Goal: Task Accomplishment & Management: Manage account settings

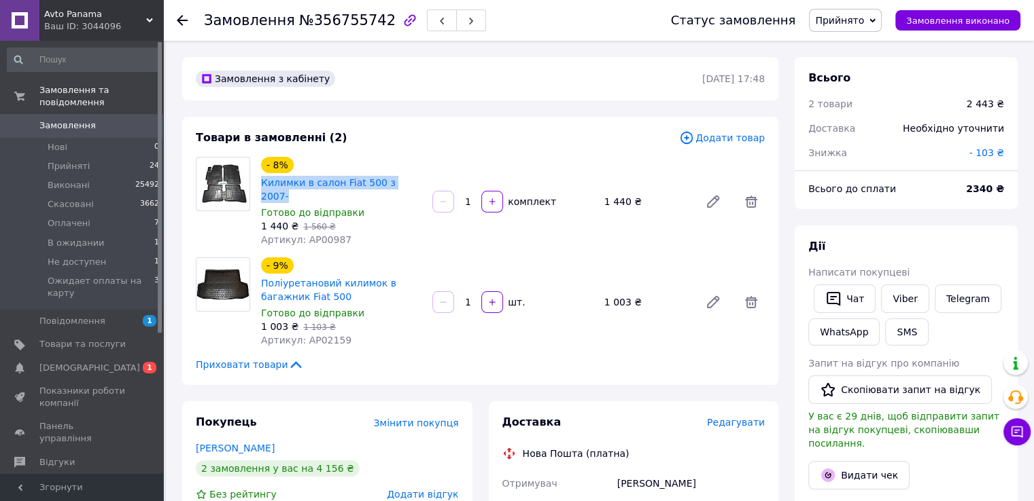
drag, startPoint x: 372, startPoint y: 186, endPoint x: 418, endPoint y: 186, distance: 45.5
click at [418, 186] on div "- 8% Килимки в салон Fiat 500 з 2007- Готово до відправки 1 440 ₴   1 560 ₴ Арт…" at bounding box center [340, 201] width 171 height 95
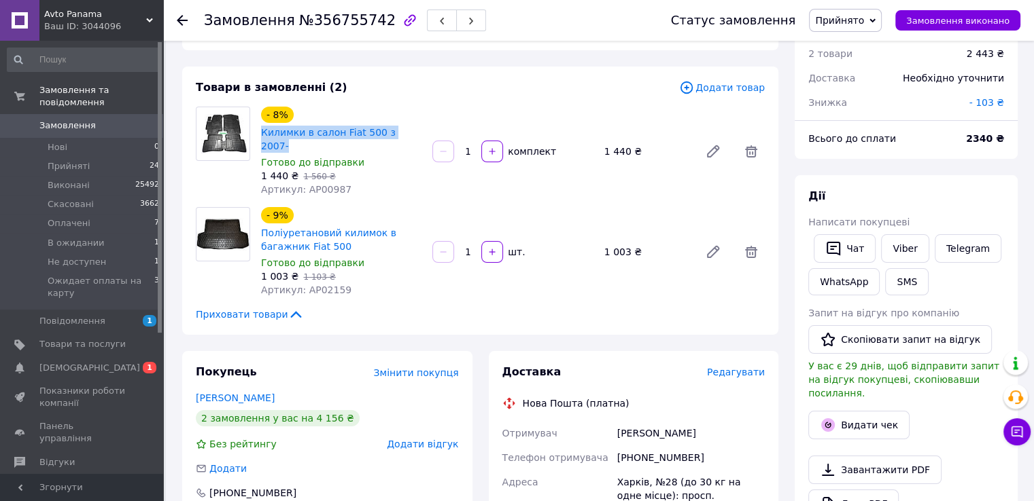
scroll to position [136, 0]
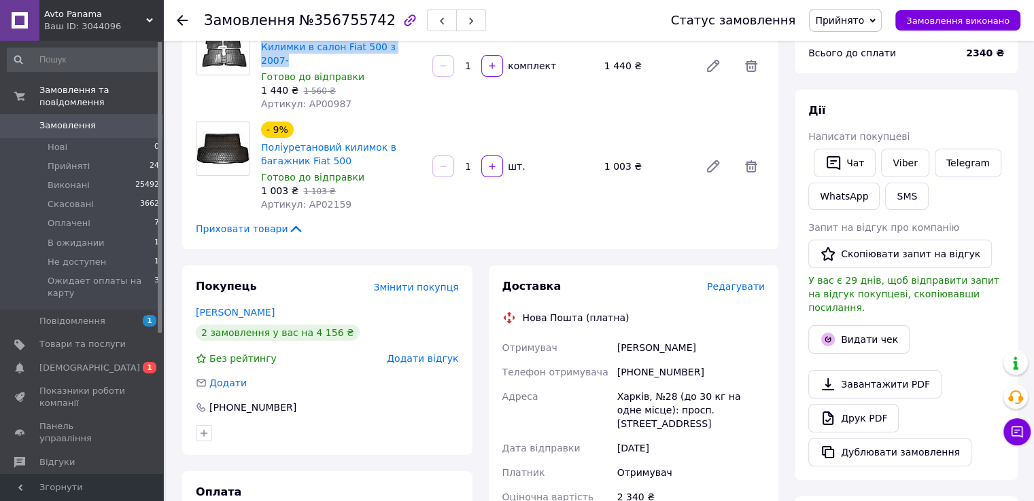
drag, startPoint x: 660, startPoint y: 335, endPoint x: 699, endPoint y: 336, distance: 38.8
click at [699, 336] on div "Отримувач [PERSON_NAME] Телефон отримувача [PHONE_NUMBER] Адреса Харків, №28 (д…" at bounding box center [633, 466] width 268 height 261
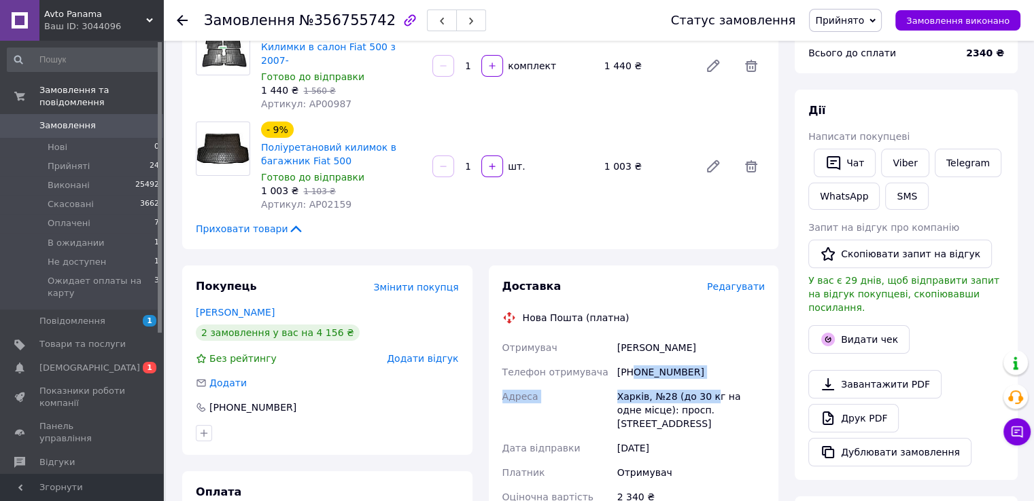
drag, startPoint x: 635, startPoint y: 357, endPoint x: 706, endPoint y: 373, distance: 73.2
click at [706, 373] on div "Отримувач [PERSON_NAME] Телефон отримувача [PHONE_NUMBER] Адреса Харків, №28 (д…" at bounding box center [633, 466] width 268 height 261
click at [696, 363] on div "[PHONE_NUMBER]" at bounding box center [690, 372] width 153 height 24
drag, startPoint x: 634, startPoint y: 354, endPoint x: 683, endPoint y: 354, distance: 48.9
click at [683, 360] on div "[PHONE_NUMBER]" at bounding box center [690, 372] width 153 height 24
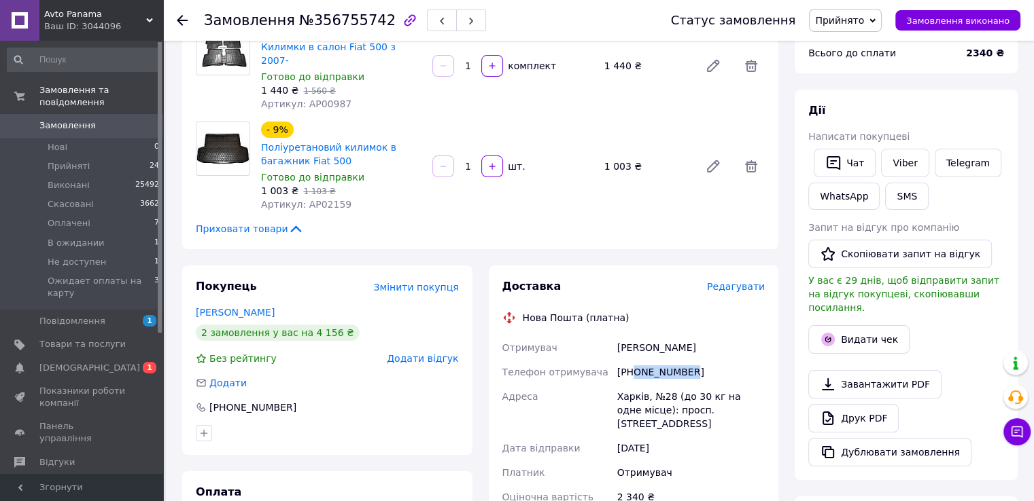
copy div "0994375725"
drag, startPoint x: 663, startPoint y: 378, endPoint x: 671, endPoint y: 379, distance: 8.9
click at [671, 379] on div "Отримувач [PERSON_NAME] Телефон отримувача [PHONE_NUMBER] Адреса Харків, №28 (д…" at bounding box center [633, 466] width 268 height 261
copy div "[PERSON_NAME], №28"
drag, startPoint x: 64, startPoint y: 355, endPoint x: 82, endPoint y: 351, distance: 18.1
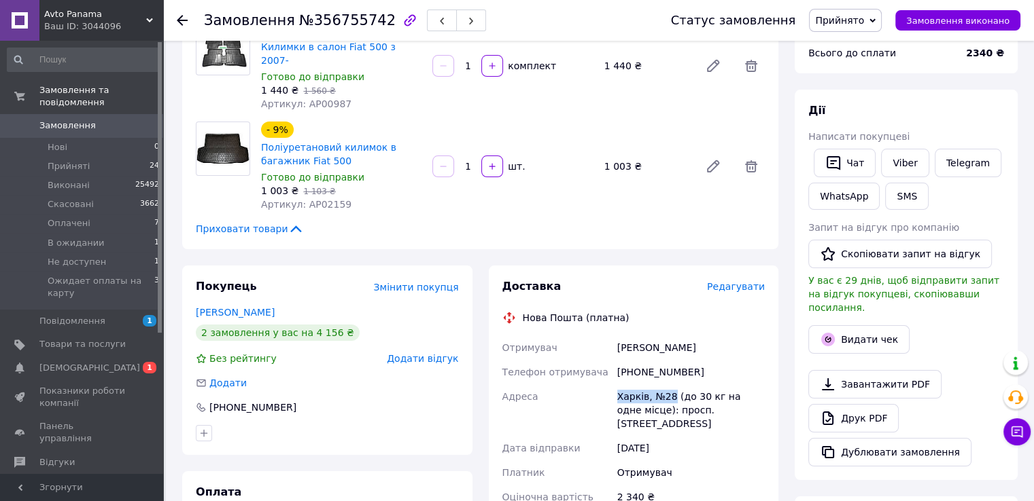
click at [64, 362] on span "[DEMOGRAPHIC_DATA]" at bounding box center [89, 368] width 101 height 12
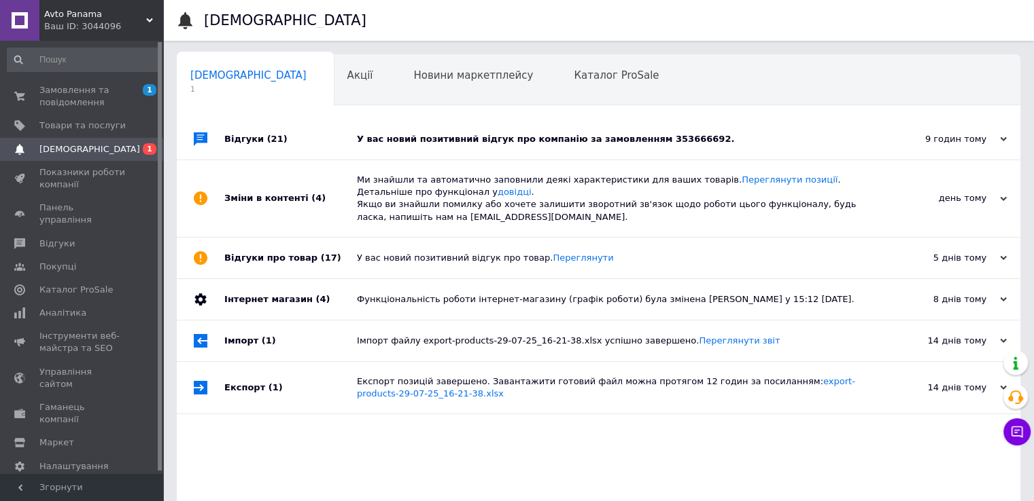
click at [718, 126] on div "У вас новий позитивний відгук про компанію за замовленням 353666692." at bounding box center [614, 139] width 514 height 41
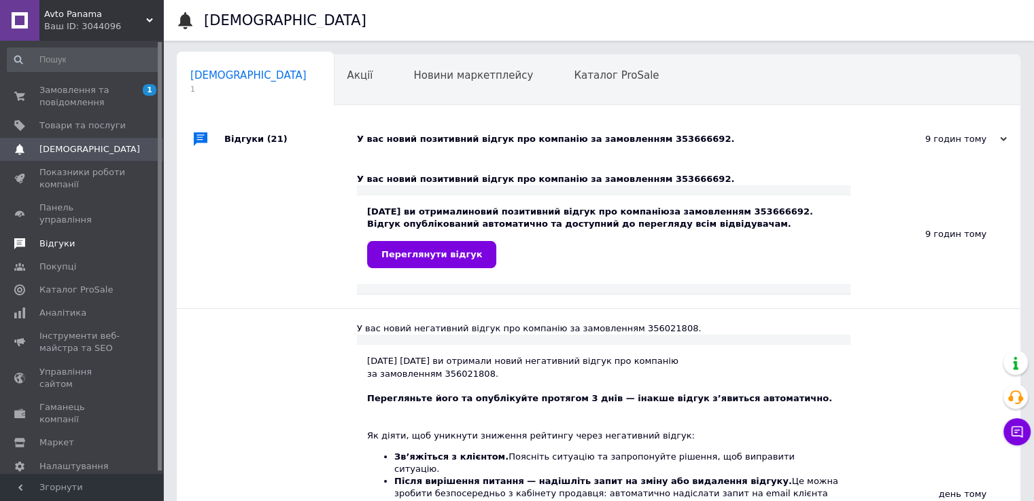
click at [88, 238] on span "Відгуки" at bounding box center [82, 244] width 86 height 12
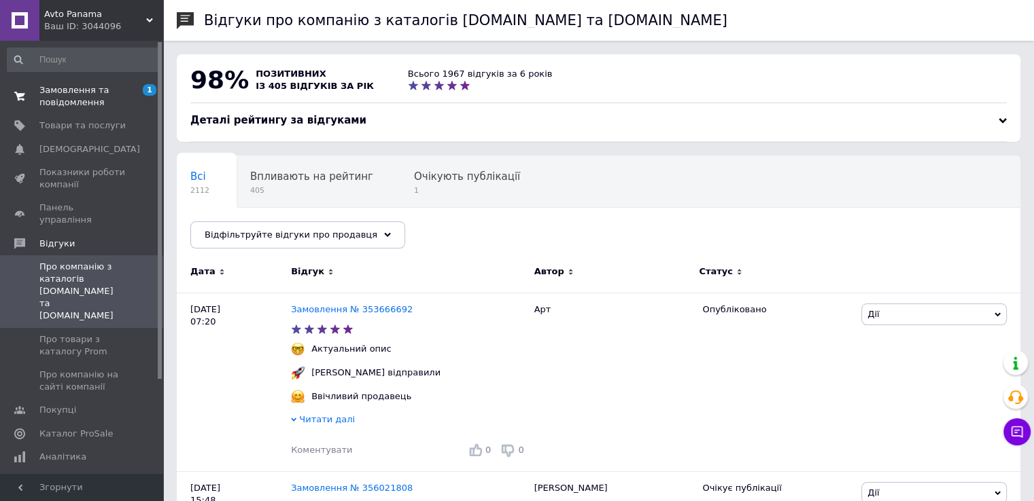
click at [95, 94] on span "Замовлення та повідомлення" at bounding box center [82, 96] width 86 height 24
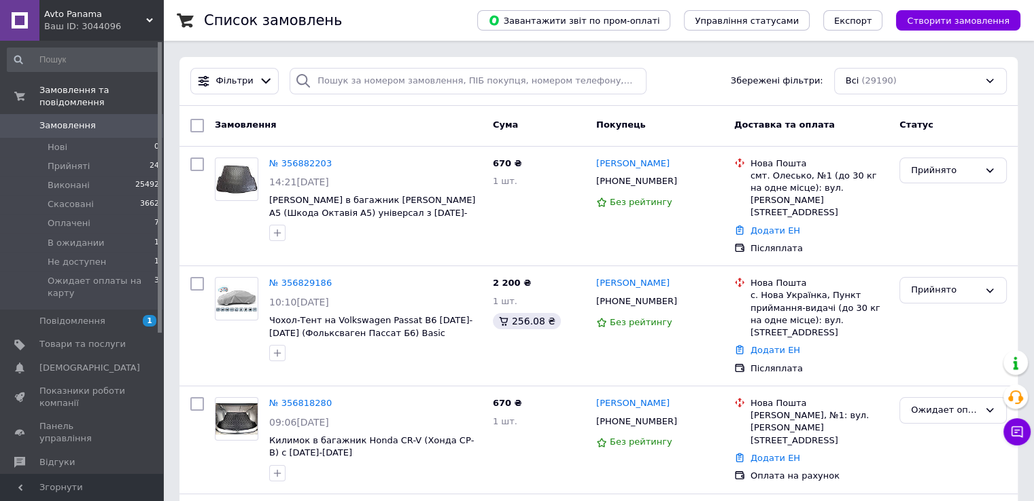
click at [101, 120] on span "Замовлення" at bounding box center [82, 126] width 86 height 12
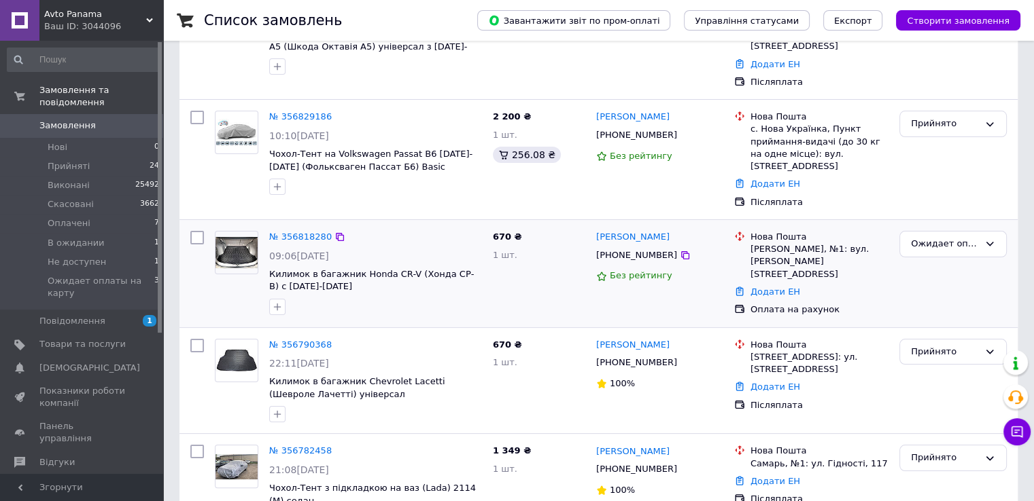
scroll to position [317, 0]
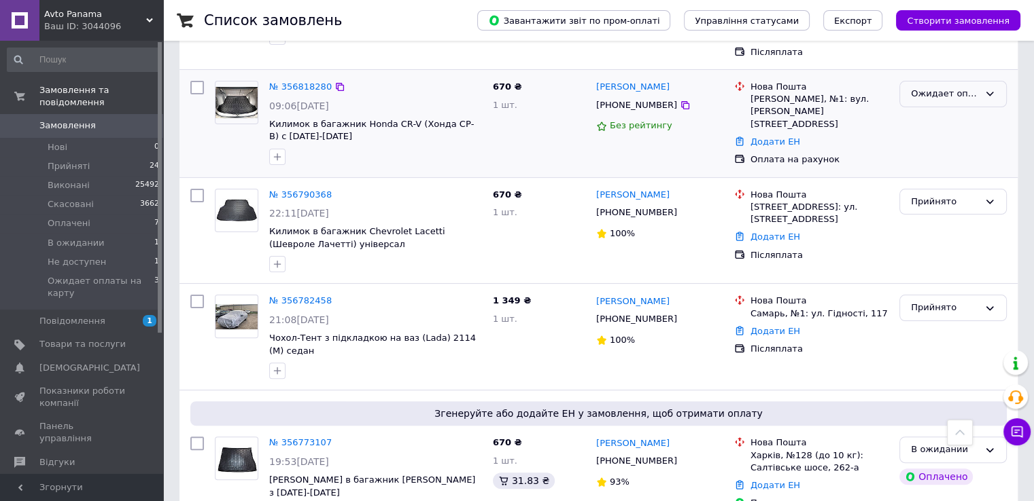
click at [940, 87] on div "Ожидает оплаты на карту" at bounding box center [945, 94] width 68 height 14
click at [942, 184] on li "Оплачено" at bounding box center [953, 196] width 106 height 25
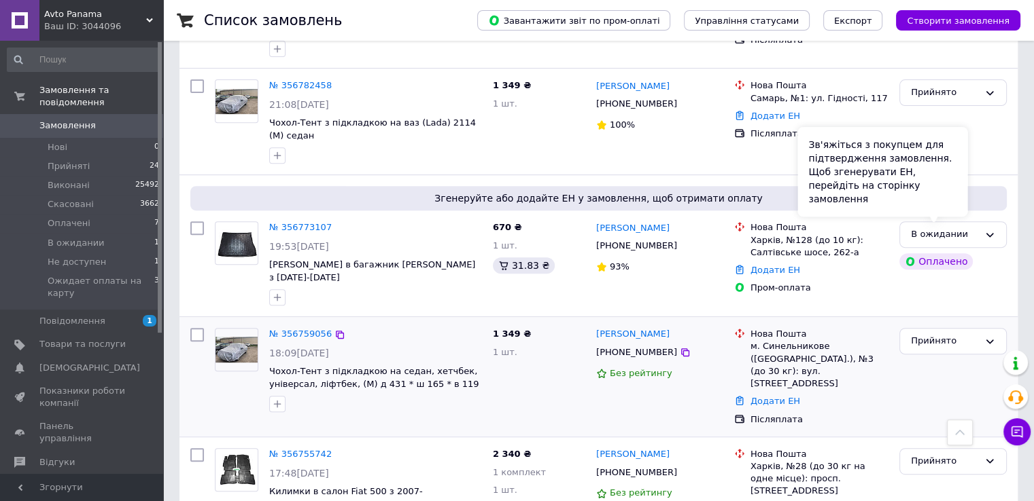
scroll to position [544, 0]
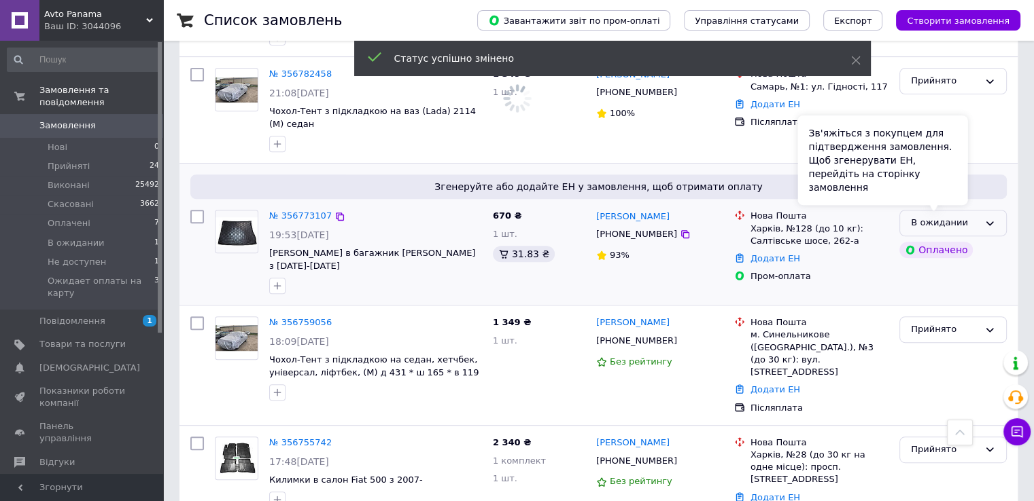
click at [979, 210] on div "В ожидании" at bounding box center [952, 223] width 107 height 27
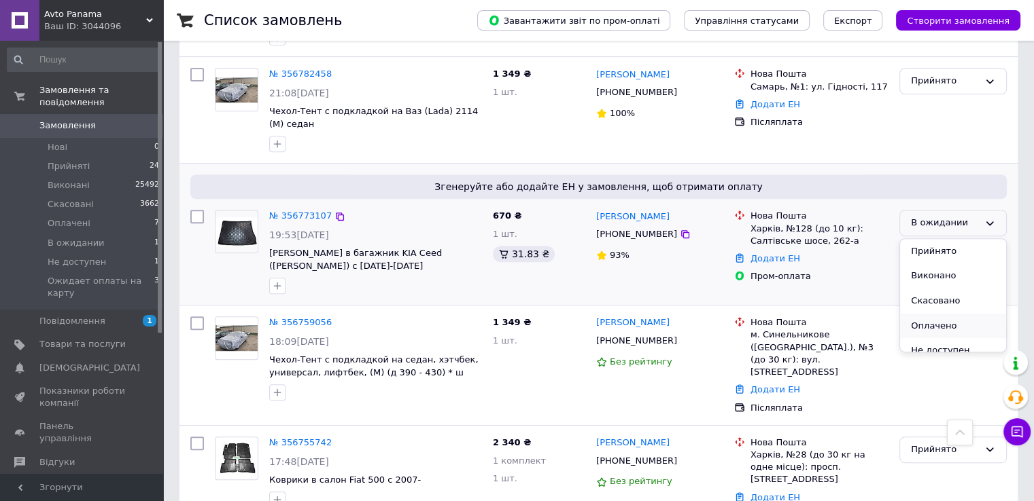
click at [949, 314] on li "Оплачено" at bounding box center [953, 326] width 106 height 25
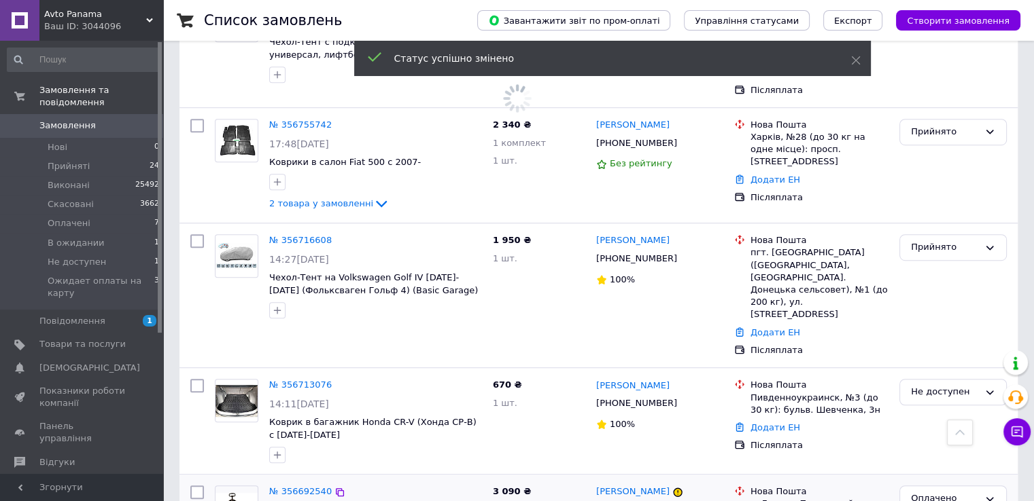
scroll to position [996, 0]
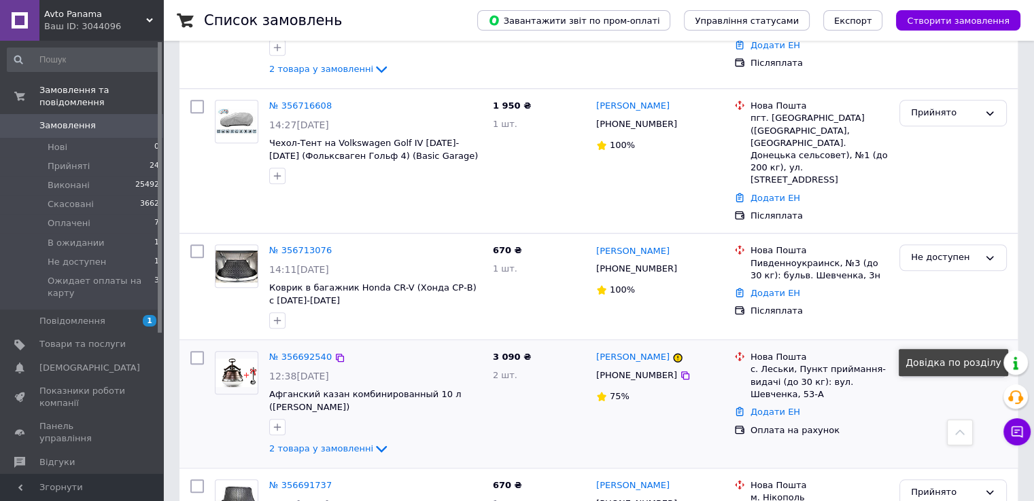
click at [959, 357] on div "Оплачено" at bounding box center [945, 364] width 68 height 14
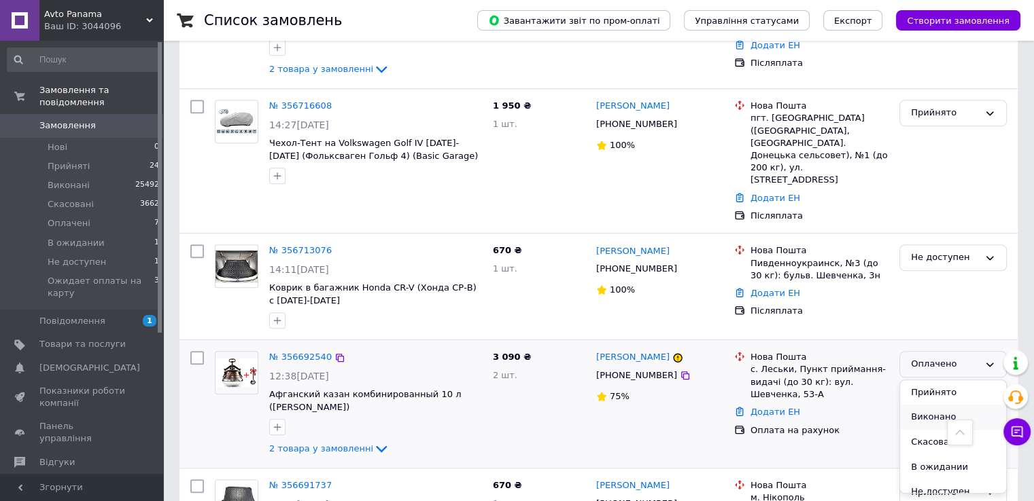
click at [940, 405] on li "Виконано" at bounding box center [953, 417] width 106 height 25
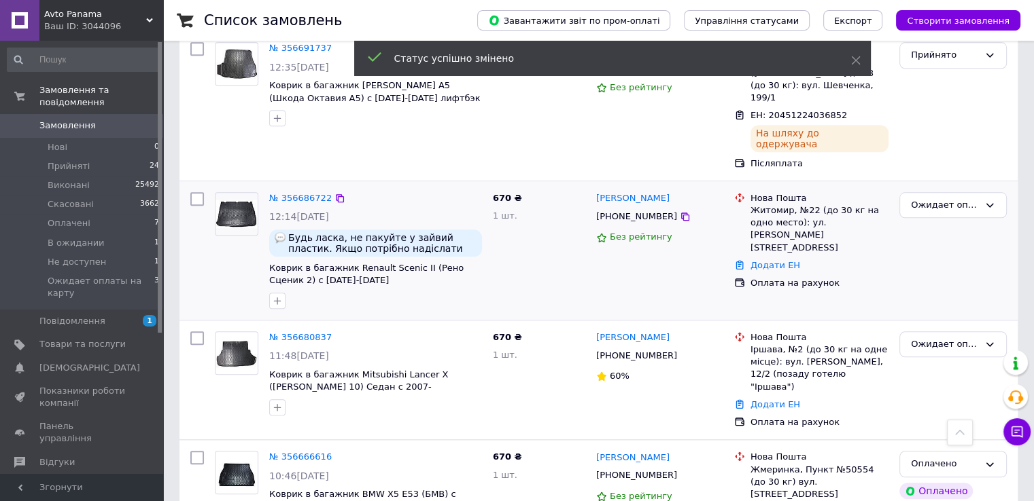
scroll to position [1449, 0]
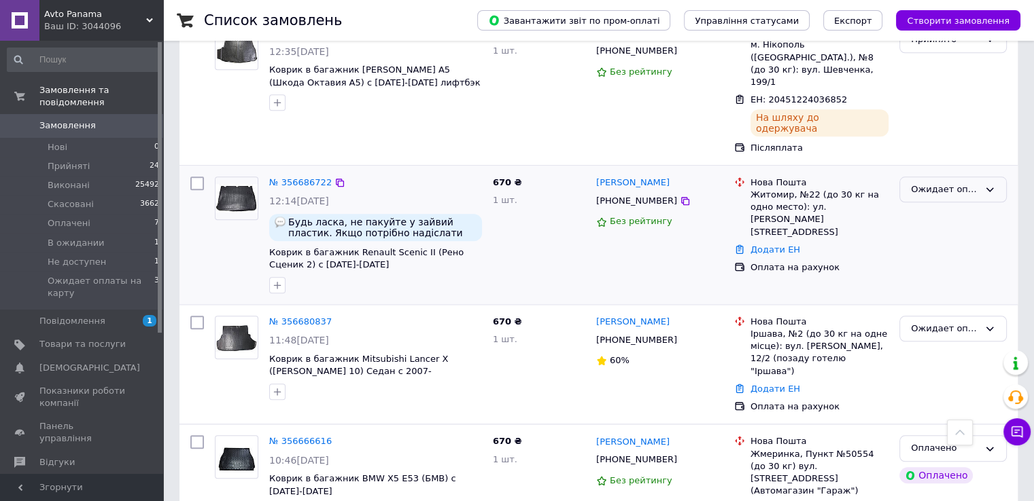
click at [961, 183] on div "Ожидает оплаты на карту" at bounding box center [945, 190] width 68 height 14
click at [935, 280] on li "Оплачено" at bounding box center [953, 292] width 106 height 25
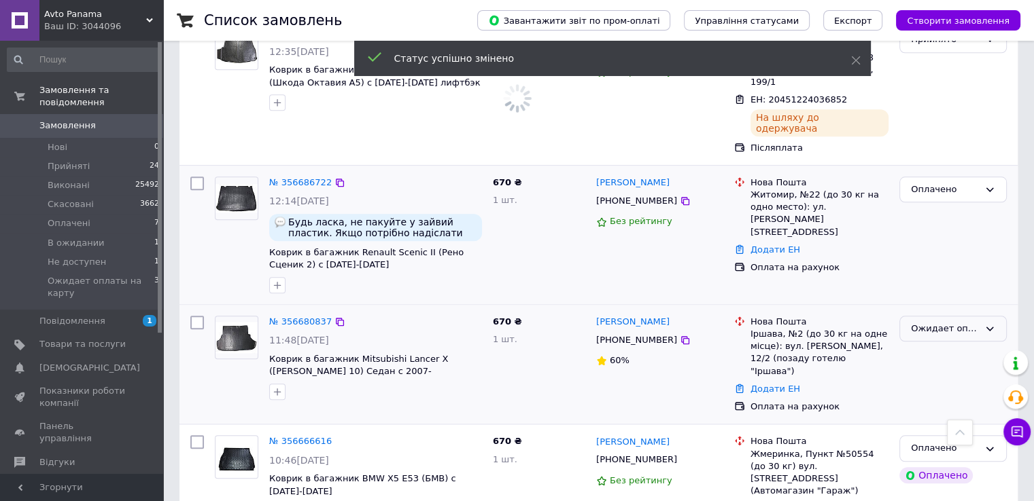
click at [950, 322] on div "Ожидает оплаты на карту" at bounding box center [945, 329] width 68 height 14
click at [931, 395] on li "Скасовано" at bounding box center [953, 407] width 106 height 25
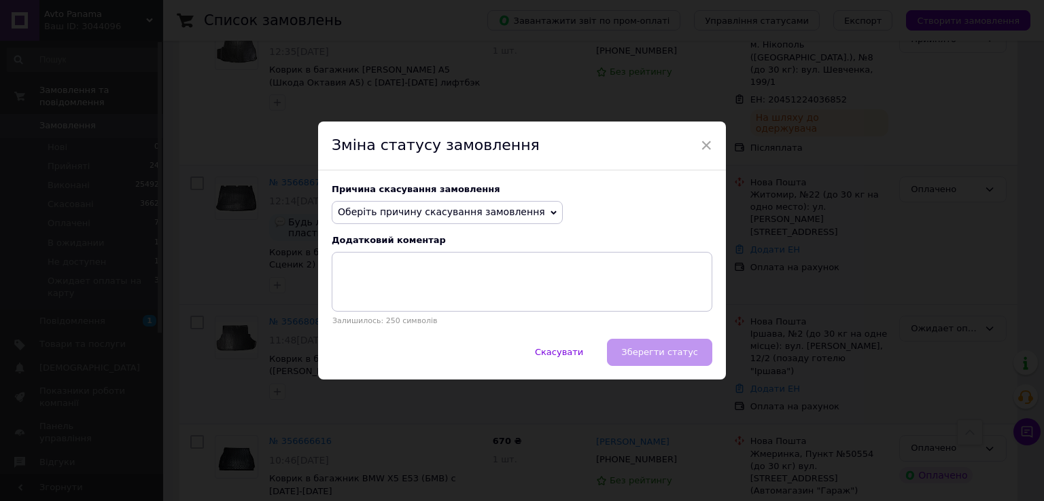
click at [474, 205] on span "Оберіть причину скасування замовлення" at bounding box center [447, 212] width 231 height 23
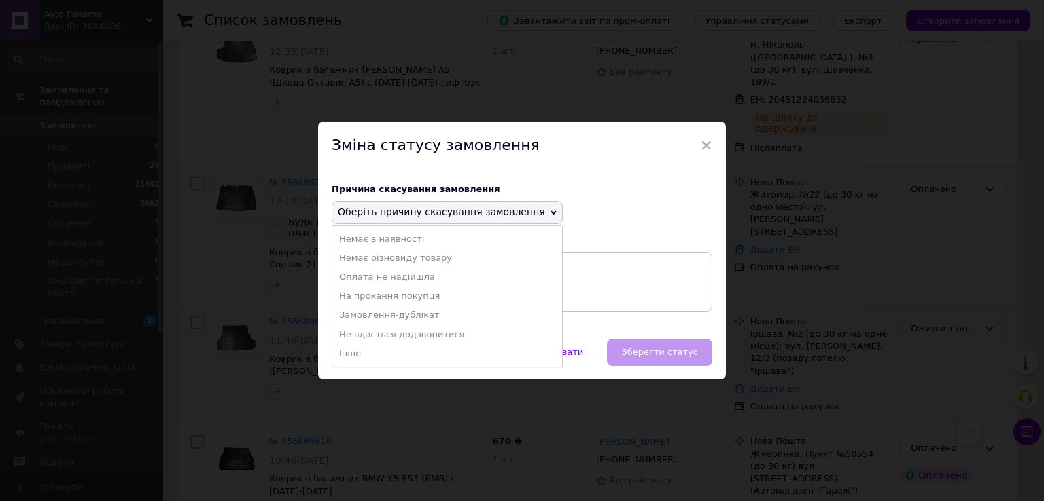
click at [446, 279] on li "Оплата не надійшла" at bounding box center [447, 277] width 230 height 19
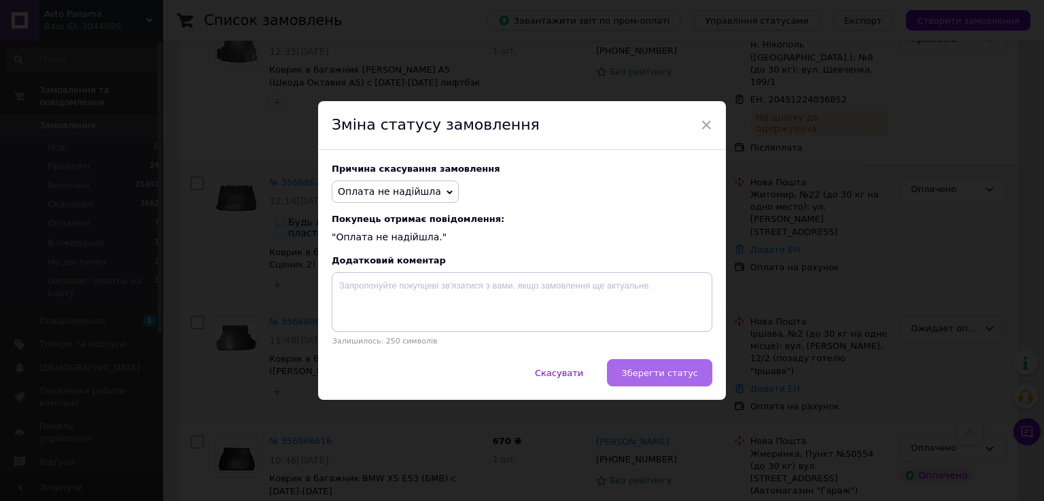
click at [694, 371] on span "Зберегти статус" at bounding box center [659, 373] width 77 height 10
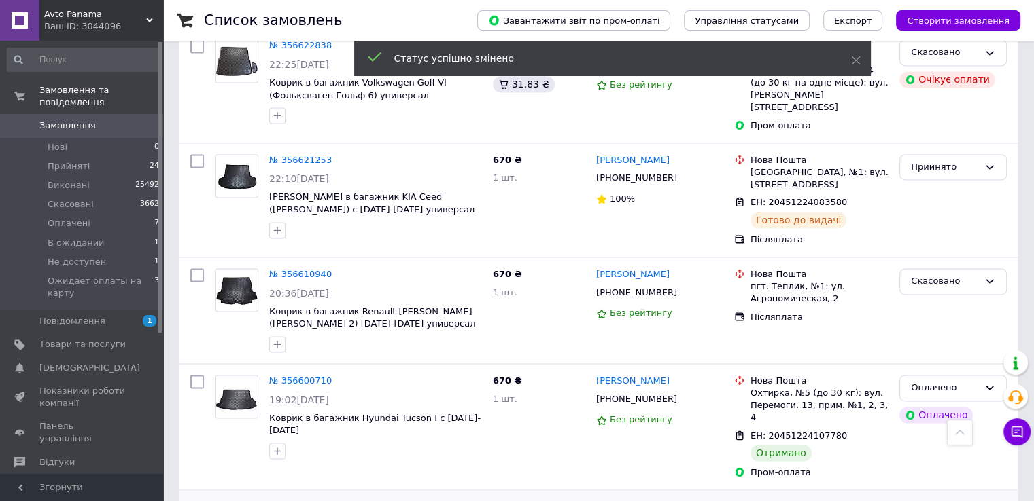
scroll to position [2022, 0]
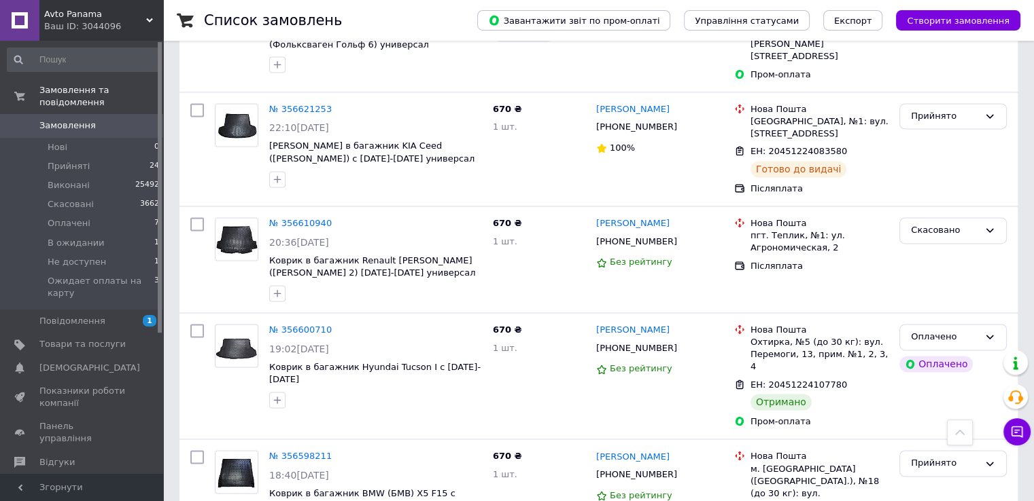
click at [110, 120] on span "Замовлення" at bounding box center [82, 126] width 86 height 12
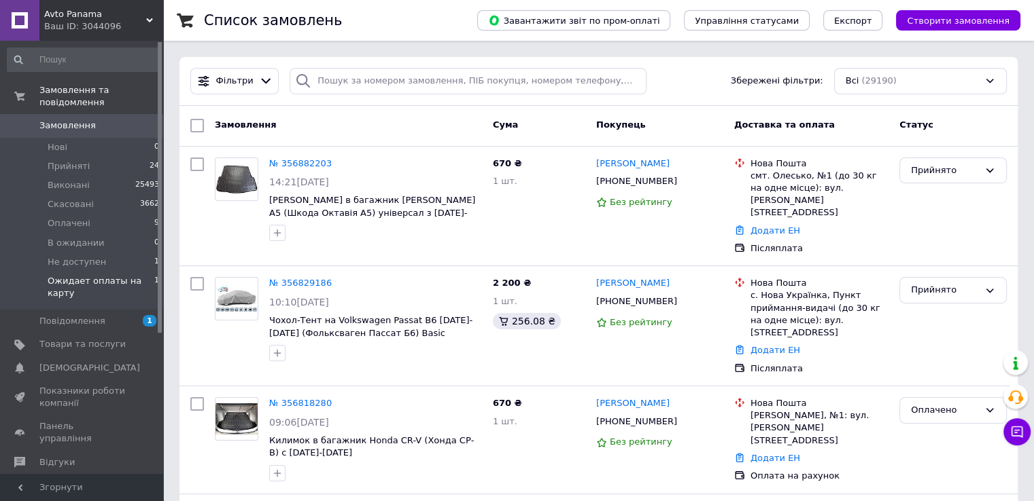
click at [129, 275] on span "Ожидает оплаты на карту" at bounding box center [101, 287] width 107 height 24
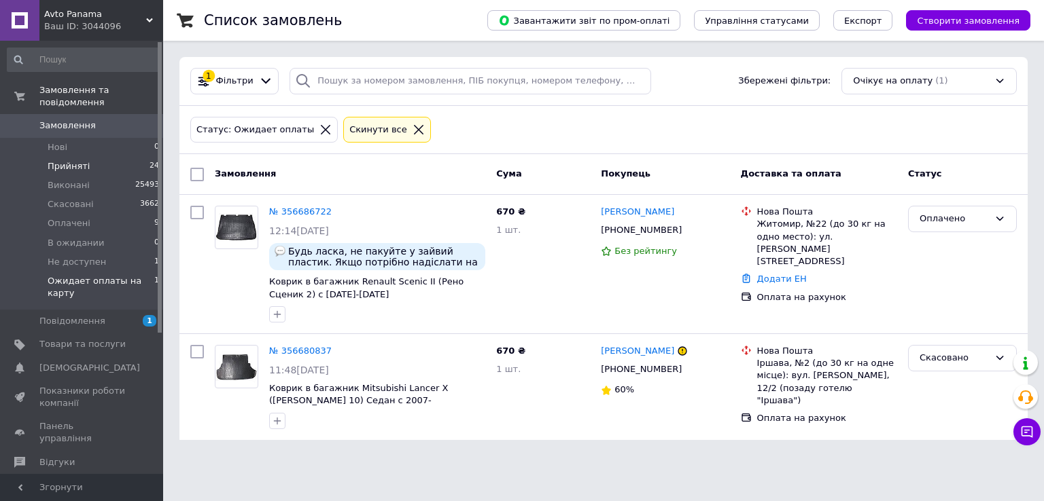
click at [109, 157] on li "Прийняті 24" at bounding box center [83, 166] width 167 height 19
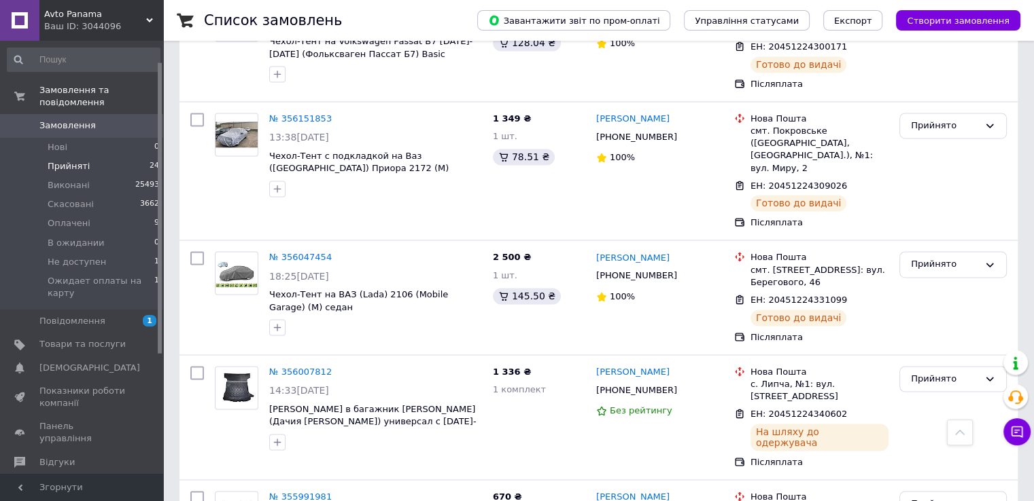
scroll to position [136, 0]
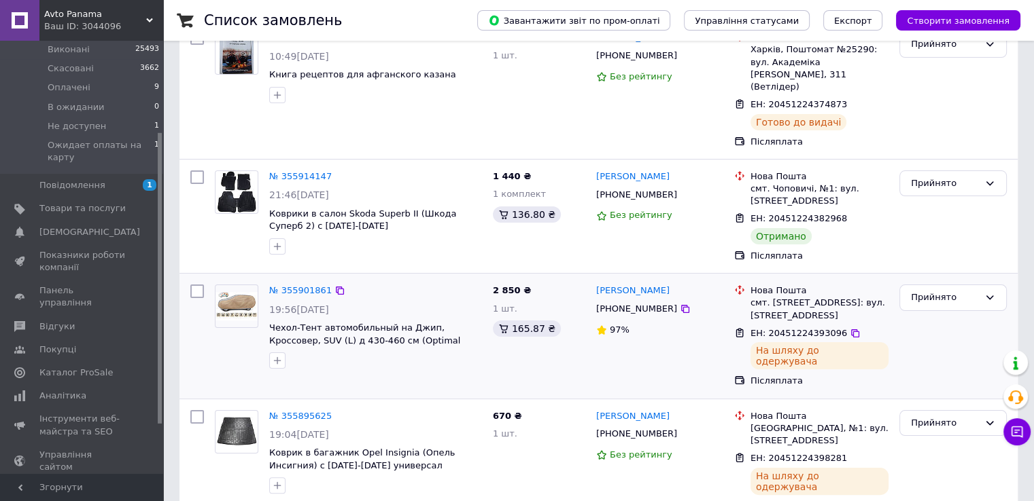
scroll to position [181, 0]
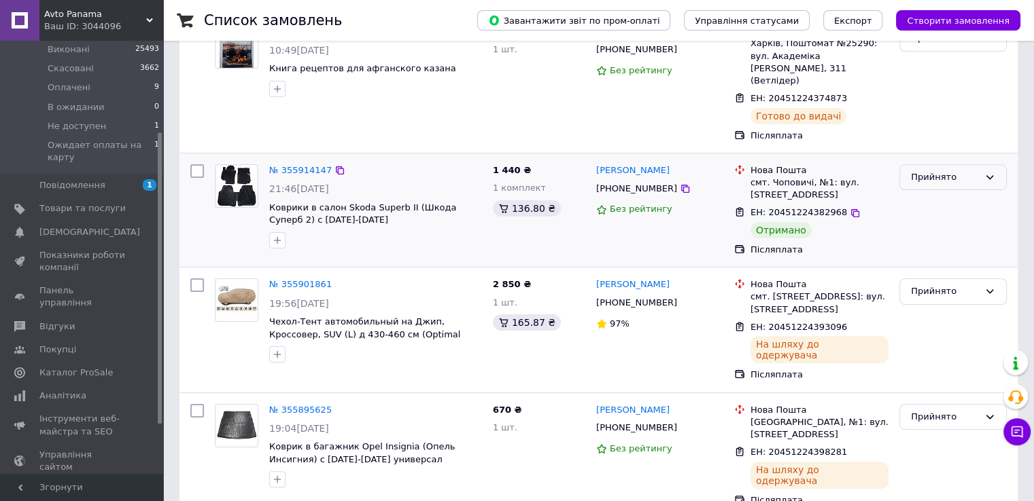
click at [968, 171] on div "Прийнято" at bounding box center [945, 178] width 68 height 14
click at [959, 193] on li "Виконано" at bounding box center [953, 205] width 106 height 25
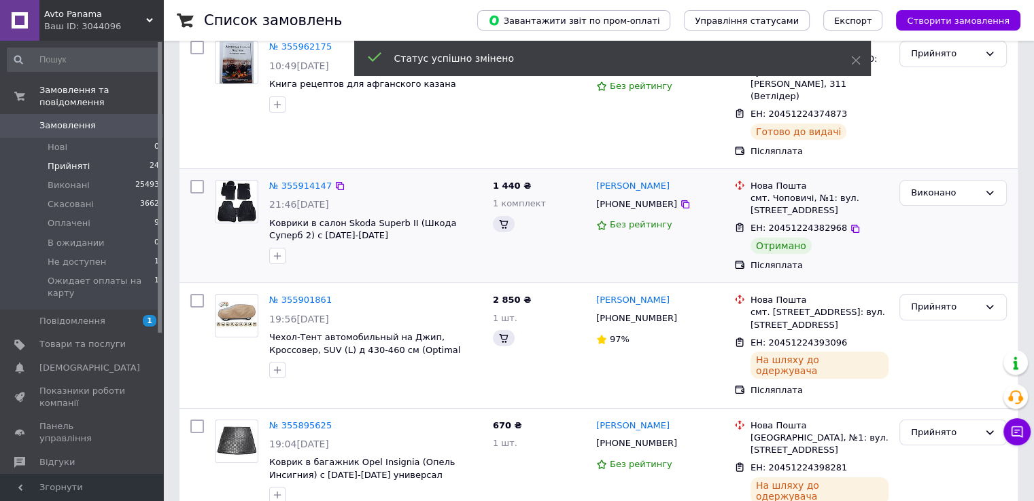
scroll to position [52, 0]
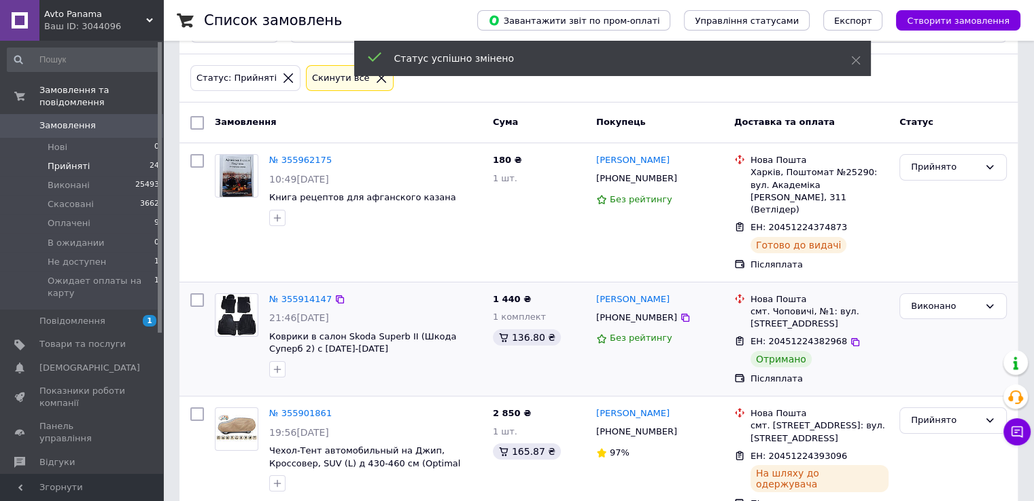
click at [94, 120] on span "Замовлення" at bounding box center [82, 126] width 86 height 12
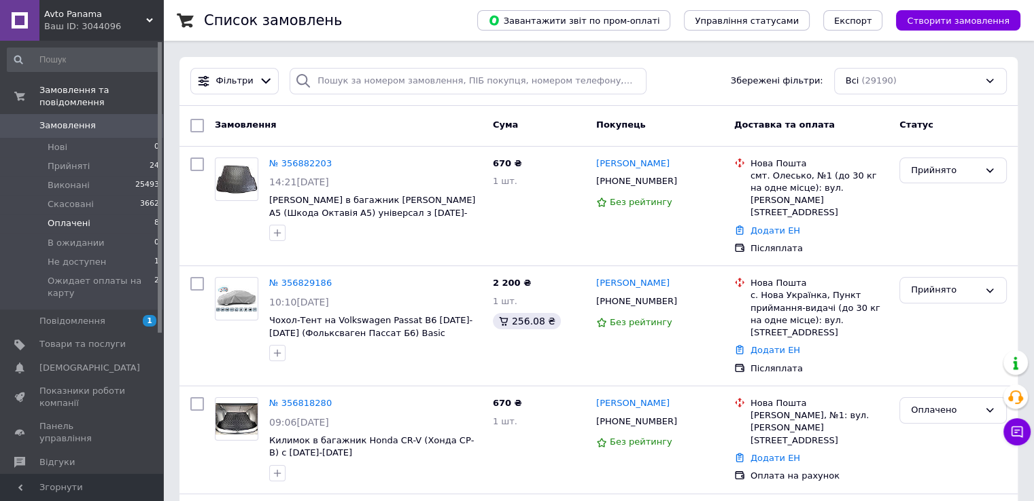
click at [113, 214] on li "Оплачені 8" at bounding box center [83, 223] width 167 height 19
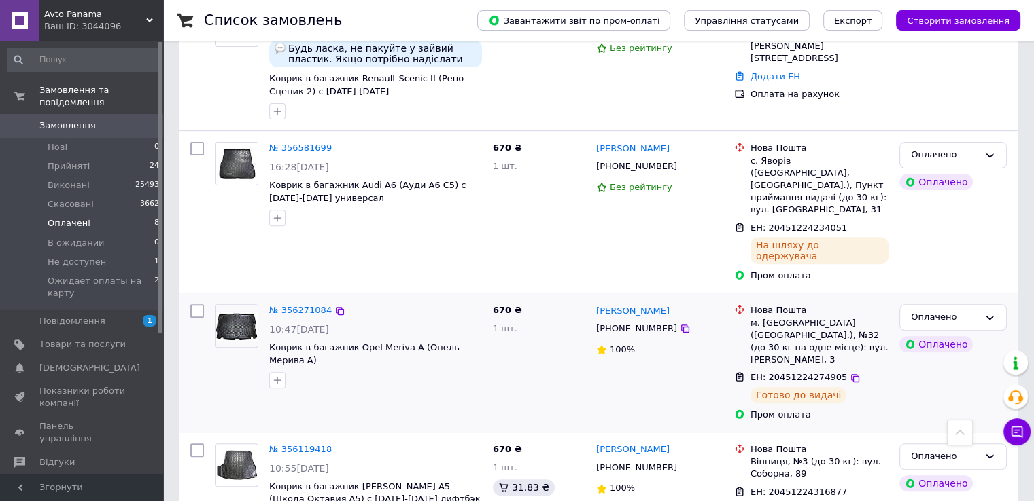
scroll to position [602, 0]
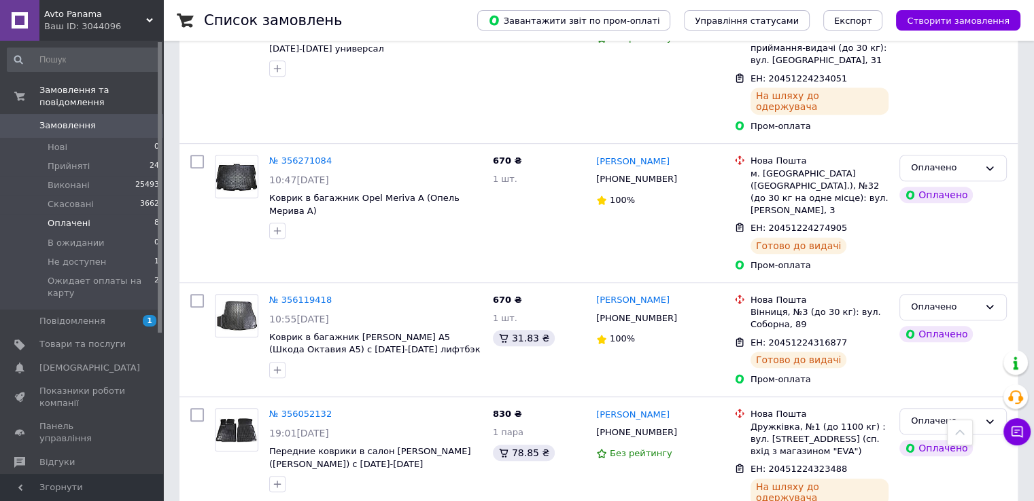
click at [108, 120] on span "Замовлення" at bounding box center [82, 126] width 86 height 12
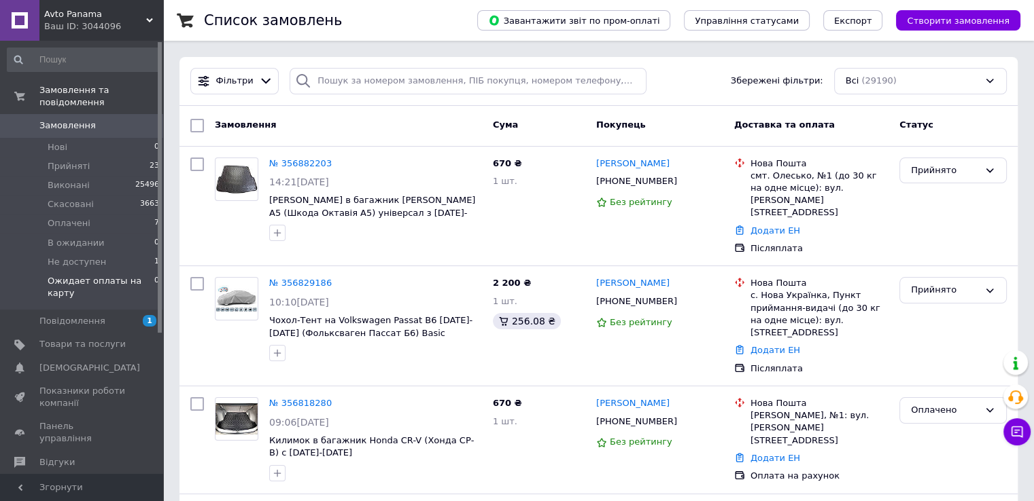
click at [133, 275] on span "Ожидает оплаты на карту" at bounding box center [101, 287] width 107 height 24
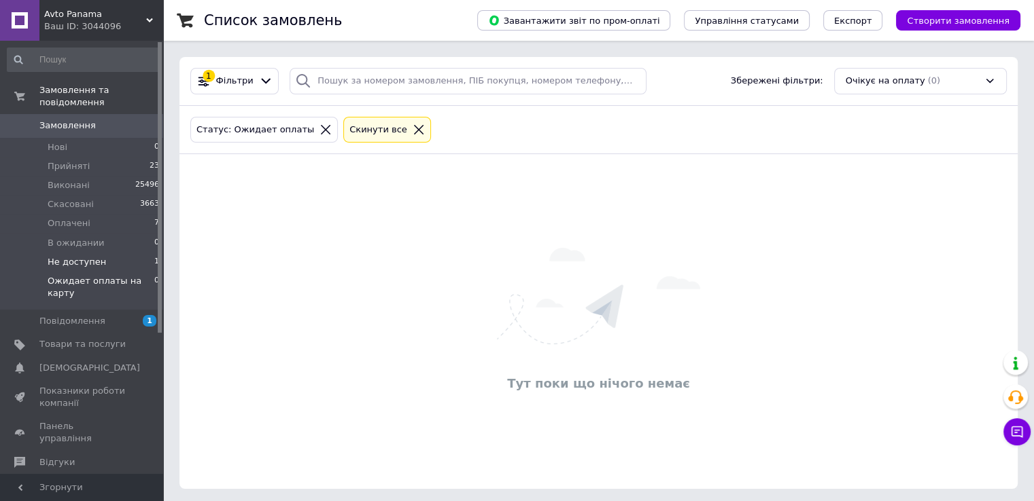
click at [127, 253] on li "Не доступен 1" at bounding box center [83, 262] width 167 height 19
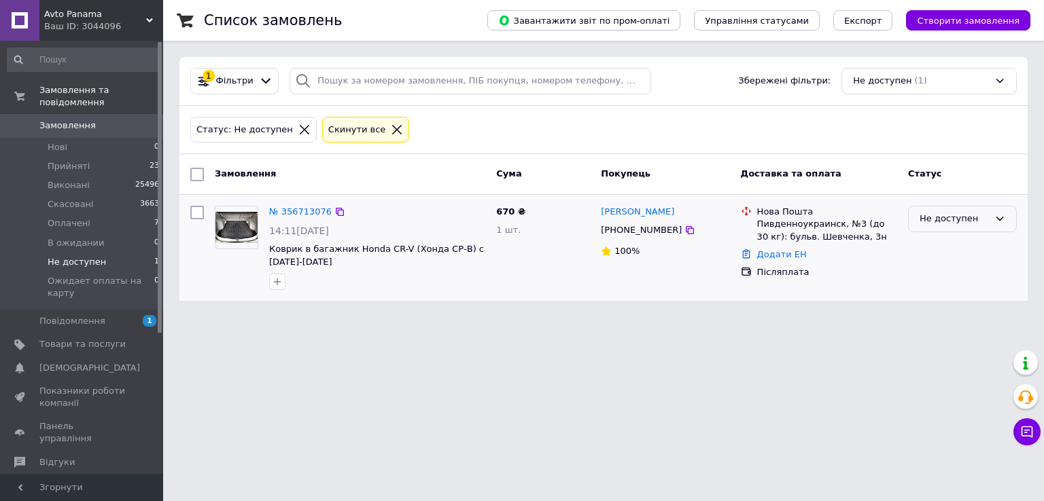
click at [951, 229] on div "Не доступен" at bounding box center [962, 219] width 109 height 27
click at [949, 243] on li "Прийнято" at bounding box center [961, 247] width 107 height 25
click at [115, 120] on span "Замовлення" at bounding box center [82, 126] width 86 height 12
